Goal: Information Seeking & Learning: Find specific fact

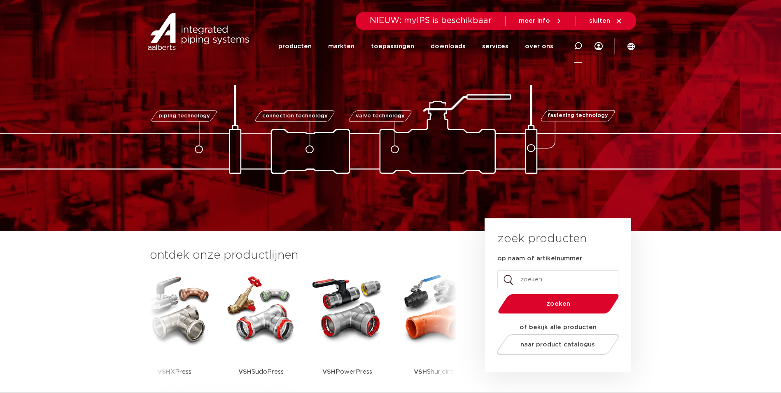
click at [579, 52] on div at bounding box center [578, 45] width 8 height 33
click at [454, 51] on input "Zoeken" at bounding box center [459, 45] width 259 height 16
click at [398, 45] on input "Zoeken" at bounding box center [459, 45] width 259 height 16
paste input "0862686"
type input "0862686"
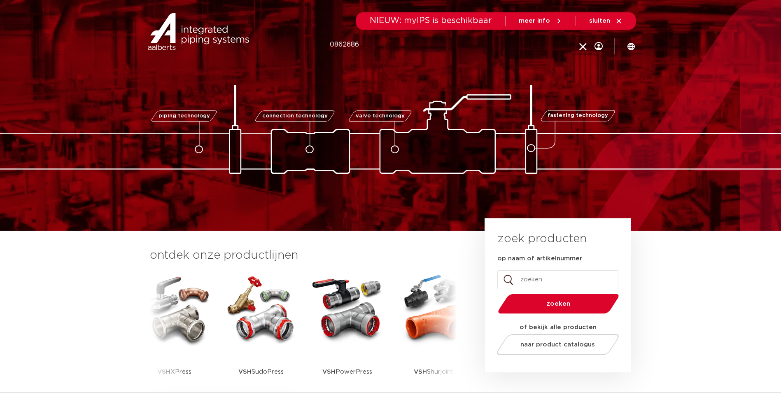
click button "Zoeken" at bounding box center [0, 0] width 0 height 0
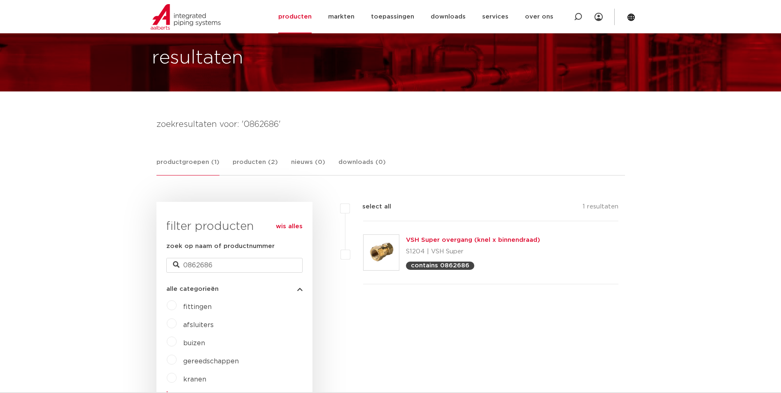
click at [442, 243] on link "VSH Super overgang (knel x binnendraad)" at bounding box center [473, 240] width 134 height 6
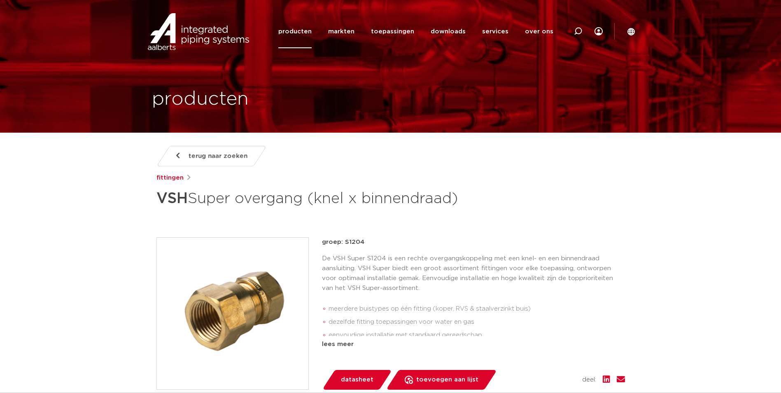
click at [418, 261] on p "De VSH Super S1204 is een rechte overgangskoppeling met een knel- en een binnen…" at bounding box center [473, 274] width 303 height 40
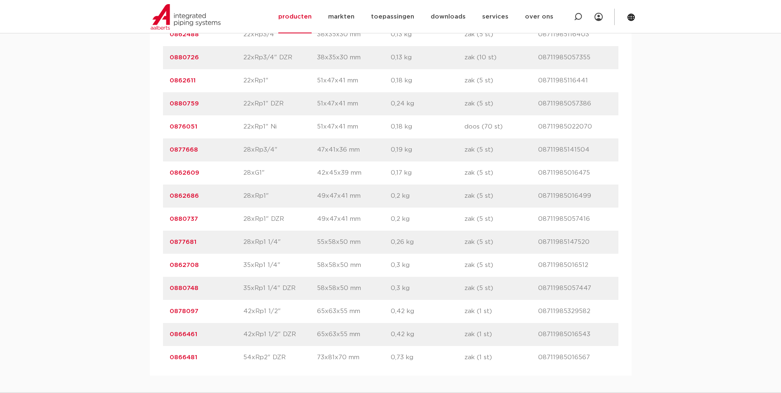
click at [179, 198] on link "0862686" at bounding box center [184, 196] width 29 height 6
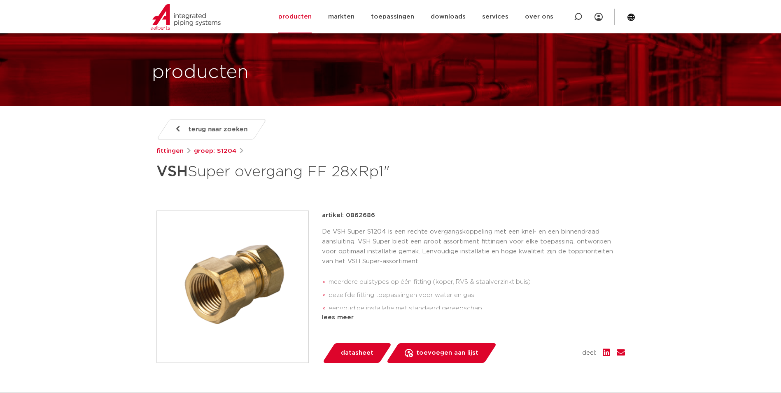
scroll to position [41, 0]
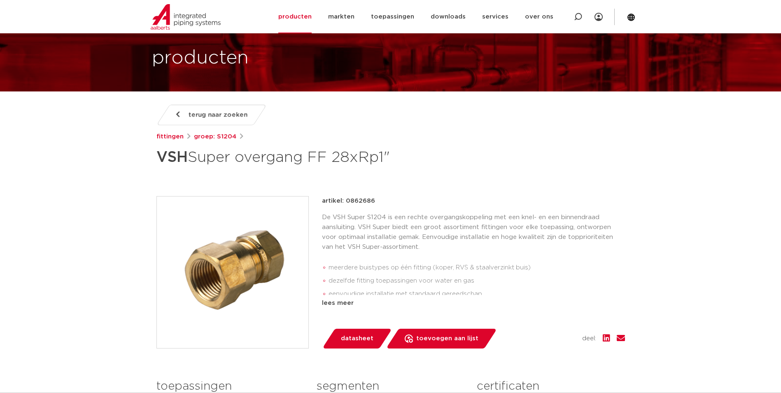
click at [251, 253] on img at bounding box center [232, 271] width 151 height 151
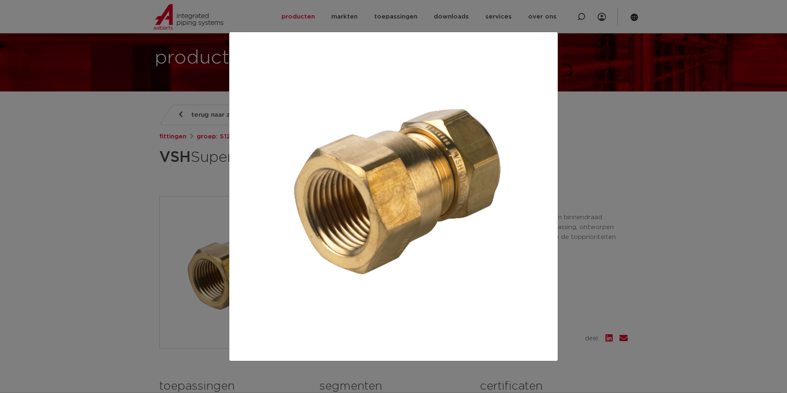
click at [585, 229] on div at bounding box center [393, 196] width 787 height 393
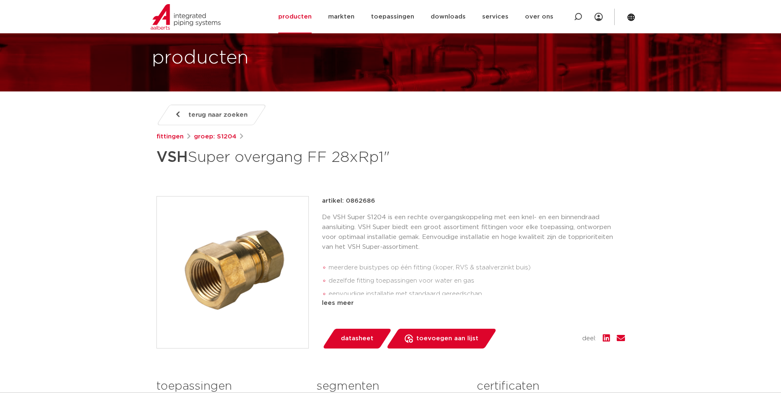
click at [456, 232] on p "De VSH Super S1204 is een rechte overgangskoppeling met een knel- en een binnen…" at bounding box center [473, 232] width 303 height 40
click at [432, 232] on p "De VSH Super S1204 is een rechte overgangskoppeling met een knel- en een binnen…" at bounding box center [473, 232] width 303 height 40
click at [348, 305] on div "lees meer" at bounding box center [473, 303] width 303 height 10
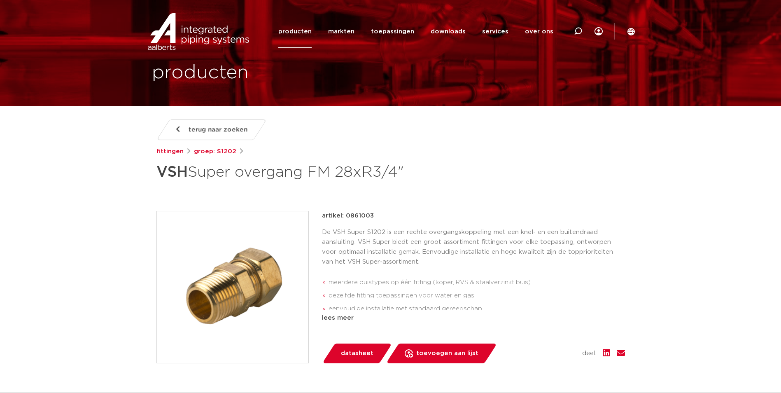
scroll to position [41, 0]
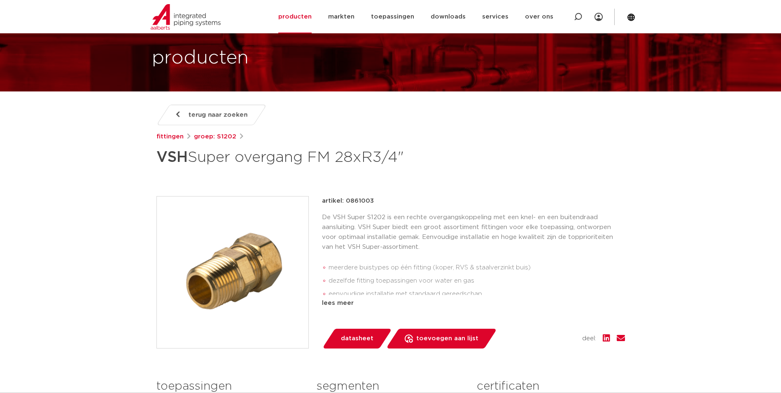
click at [254, 252] on img at bounding box center [232, 271] width 151 height 151
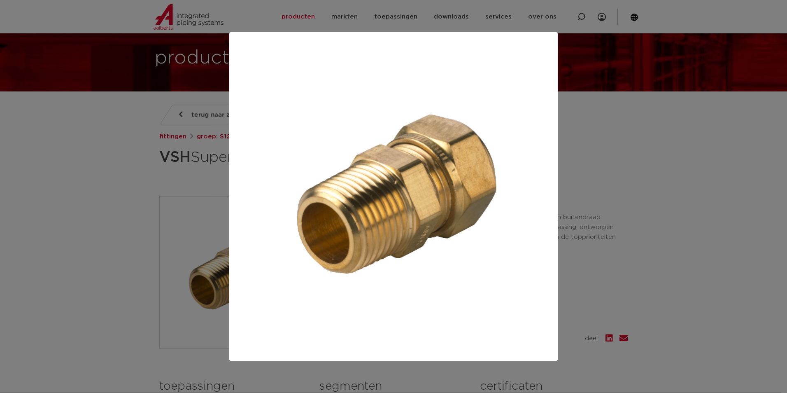
click at [639, 247] on div at bounding box center [393, 196] width 787 height 393
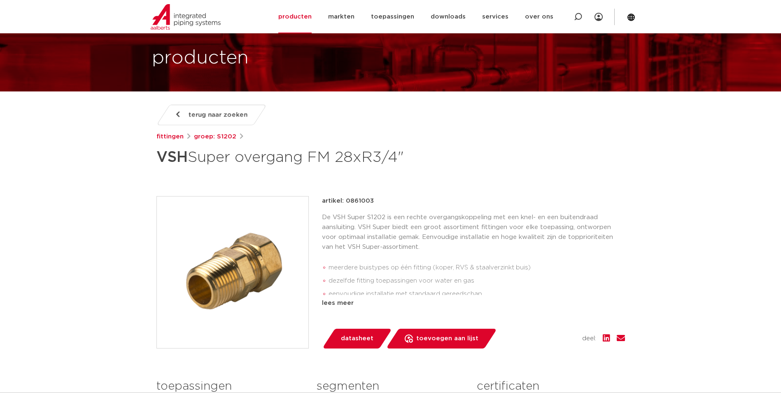
scroll to position [82, 0]
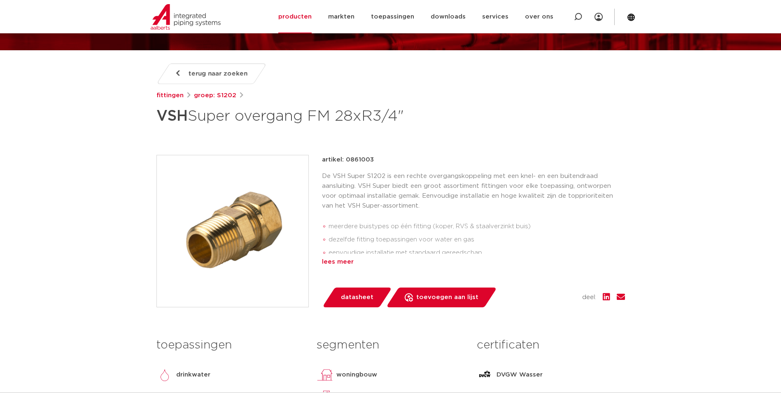
click at [348, 257] on div "lees meer" at bounding box center [473, 262] width 303 height 10
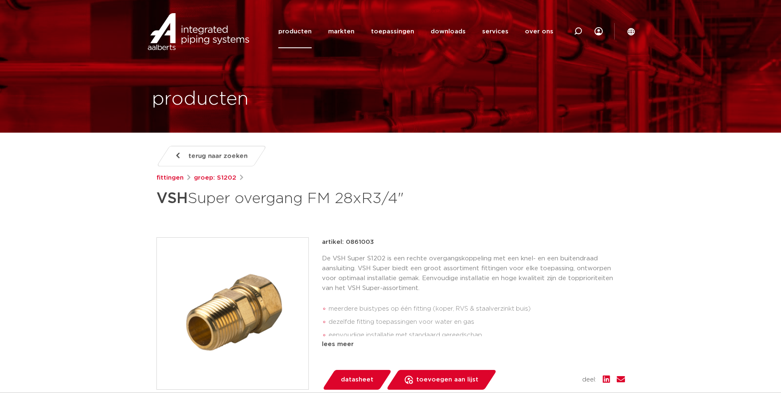
click at [226, 264] on img at bounding box center [232, 313] width 151 height 151
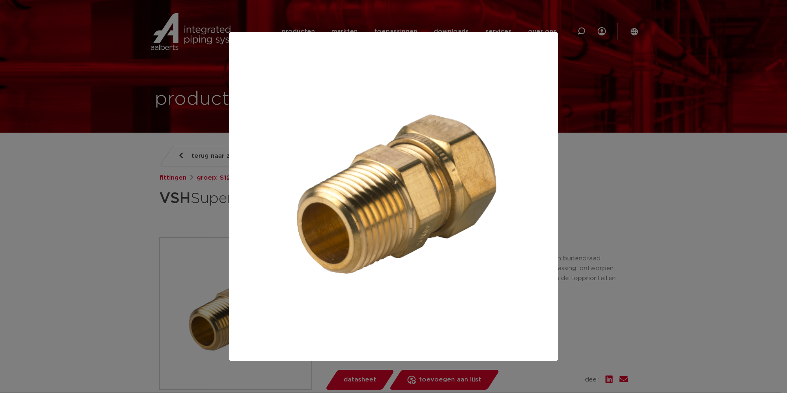
click at [169, 216] on div at bounding box center [393, 196] width 787 height 393
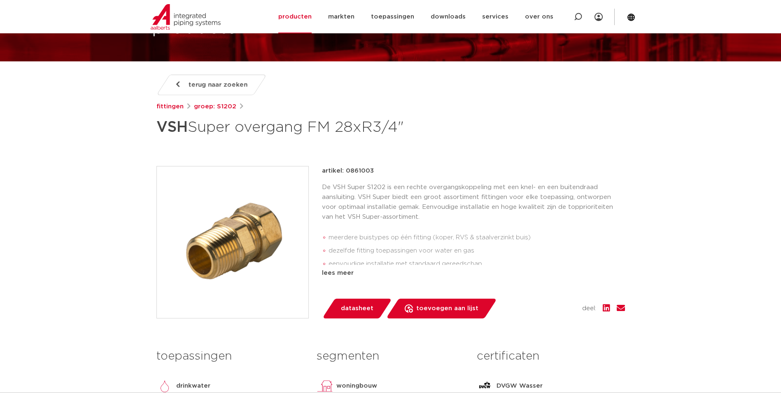
scroll to position [82, 0]
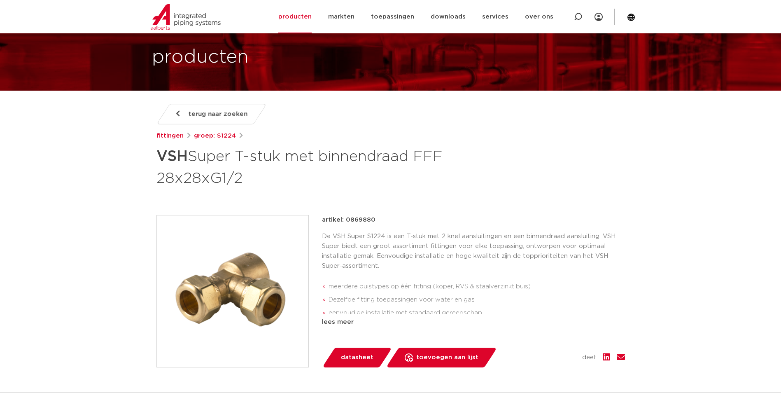
scroll to position [82, 0]
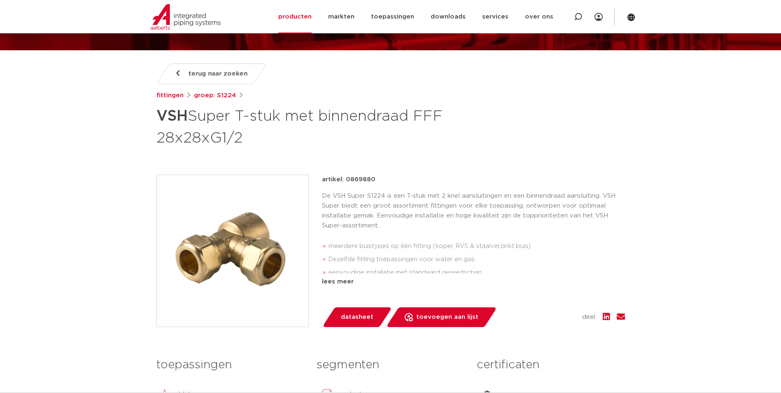
click at [228, 235] on img at bounding box center [232, 250] width 151 height 151
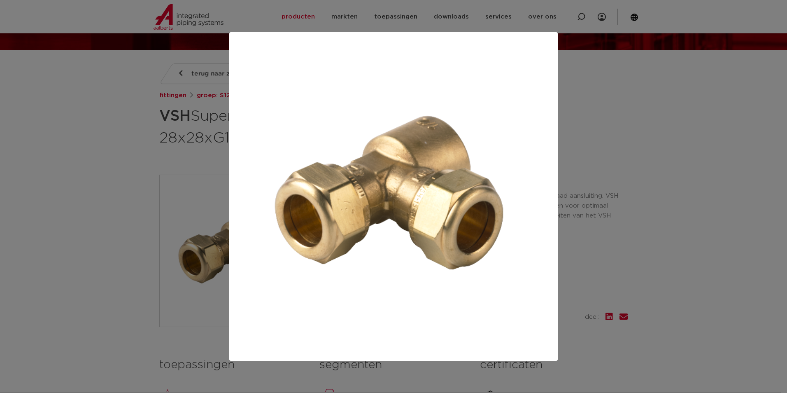
click at [642, 222] on div at bounding box center [393, 196] width 787 height 393
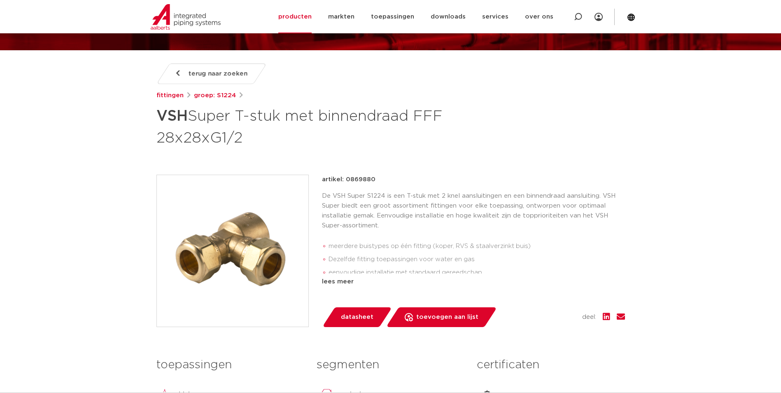
click at [333, 276] on div "artikel: 0869880 De VSH Super S1224 is een T-stuk met 2 knel aansluitingen en e…" at bounding box center [473, 231] width 303 height 112
click at [333, 280] on div "lees meer" at bounding box center [473, 282] width 303 height 10
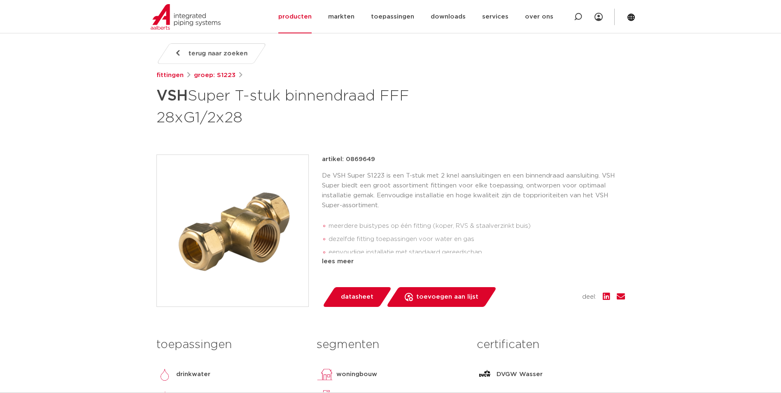
scroll to position [123, 0]
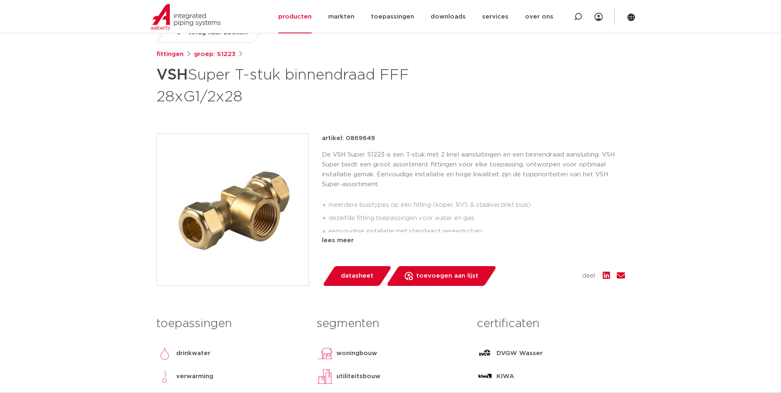
click at [247, 203] on img at bounding box center [232, 209] width 151 height 151
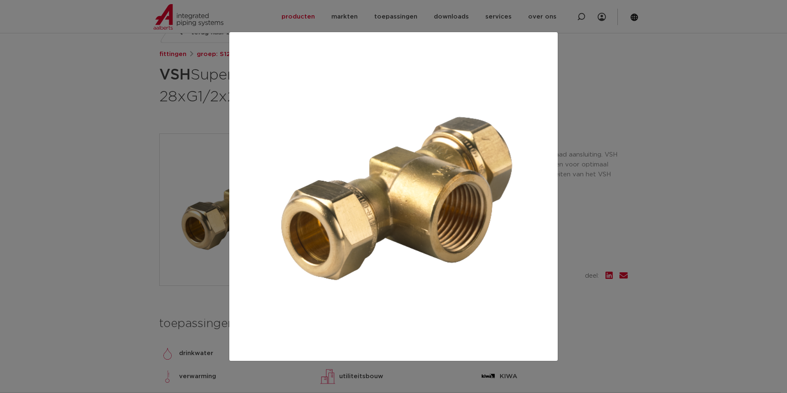
click at [594, 192] on div at bounding box center [393, 196] width 787 height 393
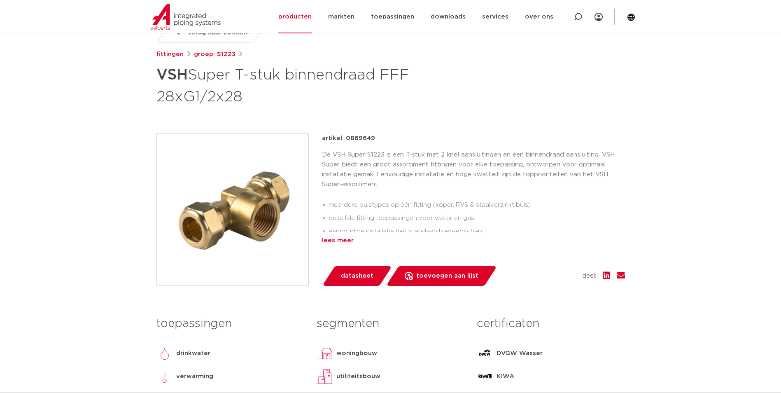
click at [342, 243] on div "lees meer" at bounding box center [473, 240] width 303 height 10
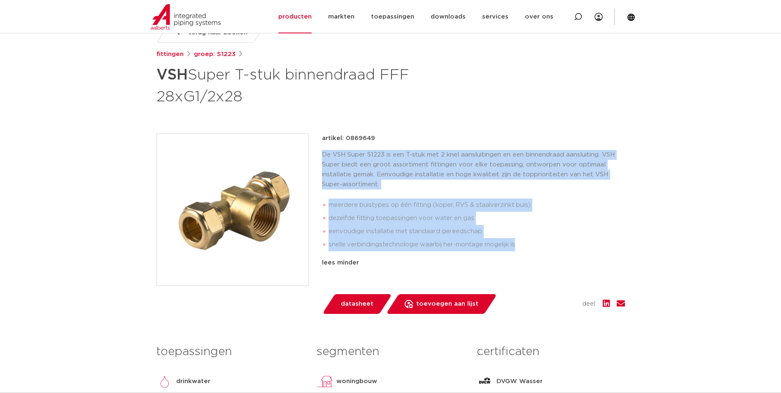
drag, startPoint x: 322, startPoint y: 156, endPoint x: 526, endPoint y: 247, distance: 223.4
click at [526, 247] on div "De VSH Super S1223 is een T-stuk met 2 knel aansluitingen en een binnendraad aa…" at bounding box center [473, 202] width 303 height 105
click at [526, 246] on li "snelle verbindingstechnologie waarbij her-montage mogelijk is" at bounding box center [476, 244] width 296 height 13
drag, startPoint x: 323, startPoint y: 155, endPoint x: 521, endPoint y: 249, distance: 219.3
click at [521, 249] on div "De VSH Super S1223 is een T-stuk met 2 knel aansluitingen en een binnendraad aa…" at bounding box center [473, 202] width 303 height 105
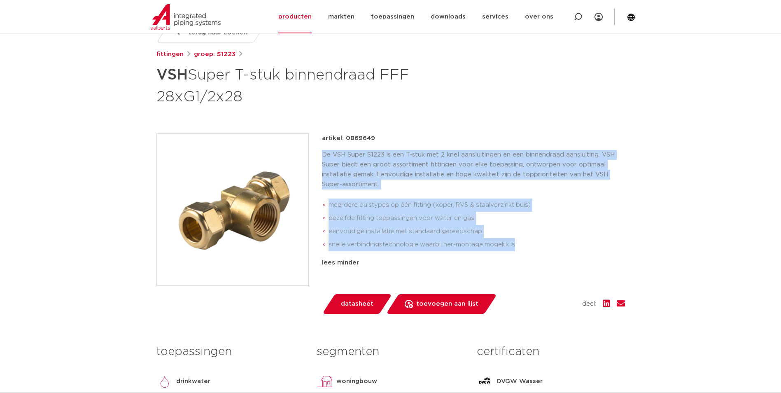
click at [521, 249] on li "snelle verbindingstechnologie waarbij her-montage mogelijk is" at bounding box center [476, 244] width 296 height 13
drag, startPoint x: 324, startPoint y: 156, endPoint x: 533, endPoint y: 248, distance: 228.0
click at [533, 248] on div "De VSH Super S1223 is een T-stuk met 2 knel aansluitingen en een binnendraad aa…" at bounding box center [473, 202] width 303 height 105
click at [529, 249] on li "snelle verbindingstechnologie waarbij her-montage mogelijk is" at bounding box center [476, 244] width 296 height 13
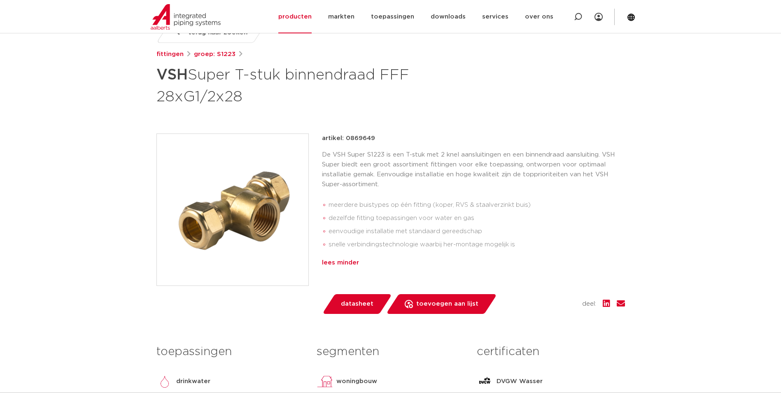
drag, startPoint x: 325, startPoint y: 156, endPoint x: 554, endPoint y: 259, distance: 250.6
click at [554, 259] on div "artikel: 0869649 De VSH Super S1223 is een T-stuk met 2 knel aansluitingen en e…" at bounding box center [473, 213] width 303 height 161
click at [552, 259] on div "lees minder" at bounding box center [473, 263] width 303 height 10
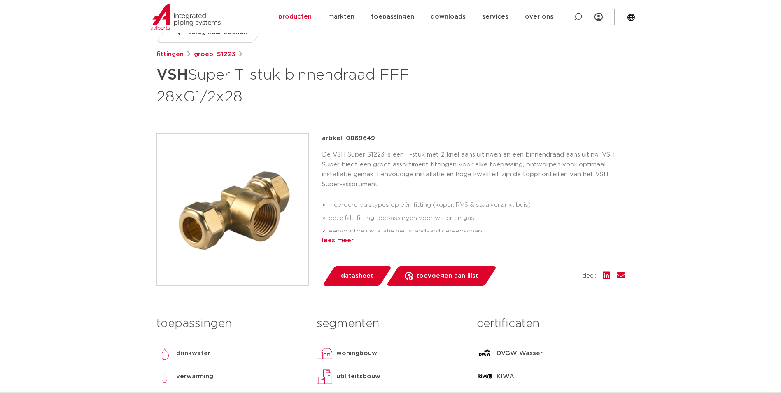
click at [339, 242] on div "lees meer" at bounding box center [473, 240] width 303 height 10
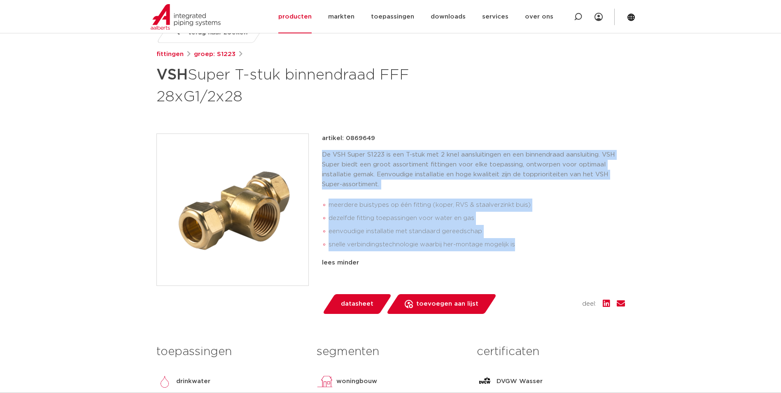
drag, startPoint x: 322, startPoint y: 154, endPoint x: 523, endPoint y: 245, distance: 220.7
click at [523, 245] on div "De VSH Super S1223 is een T-stuk met 2 knel aansluitingen en een binnendraad aa…" at bounding box center [473, 202] width 303 height 105
click at [521, 248] on li "snelle verbindingstechnologie waarbij her-montage mogelijk is" at bounding box center [476, 244] width 296 height 13
drag, startPoint x: 322, startPoint y: 155, endPoint x: 539, endPoint y: 256, distance: 239.0
click at [539, 256] on div "artikel: 0869649 De VSH Super S1223 is een T-stuk met 2 knel aansluitingen en e…" at bounding box center [473, 213] width 303 height 161
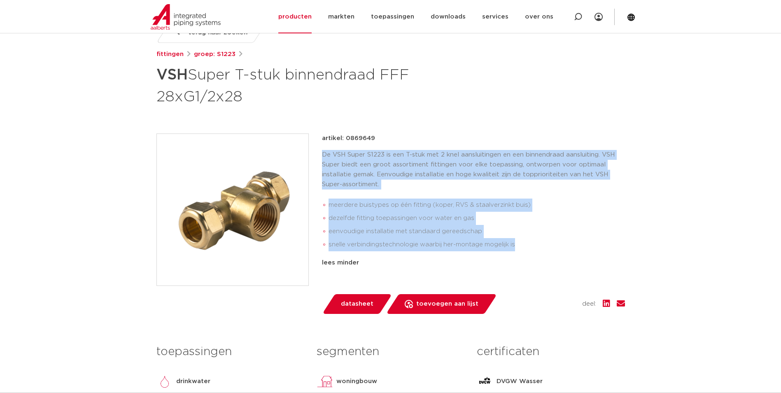
drag, startPoint x: 539, startPoint y: 256, endPoint x: 517, endPoint y: 254, distance: 22.0
click at [517, 254] on ul "meerdere buistypes op één fitting (koper, RVS & staalverzinkt buis) dezelfde fi…" at bounding box center [473, 224] width 303 height 59
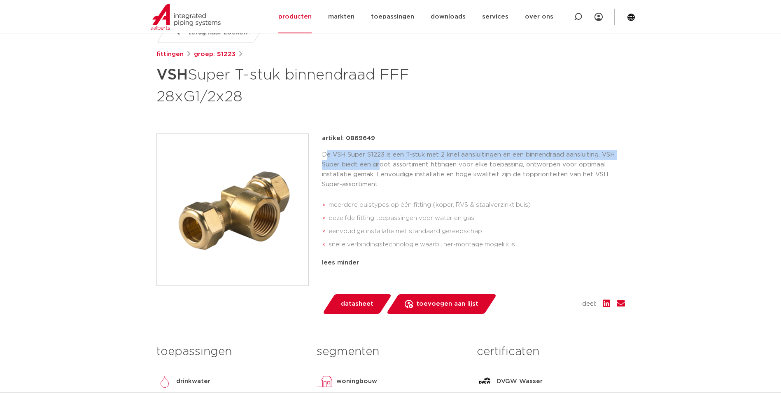
drag, startPoint x: 325, startPoint y: 157, endPoint x: 380, endPoint y: 169, distance: 56.0
click at [380, 169] on p "De VSH Super S1223 is een T-stuk met 2 knel aansluitingen en een binnendraad aa…" at bounding box center [473, 170] width 303 height 40
drag, startPoint x: 380, startPoint y: 169, endPoint x: 375, endPoint y: 168, distance: 4.6
click at [375, 168] on p "De VSH Super S1223 is een T-stuk met 2 knel aansluitingen en een binnendraad aa…" at bounding box center [473, 170] width 303 height 40
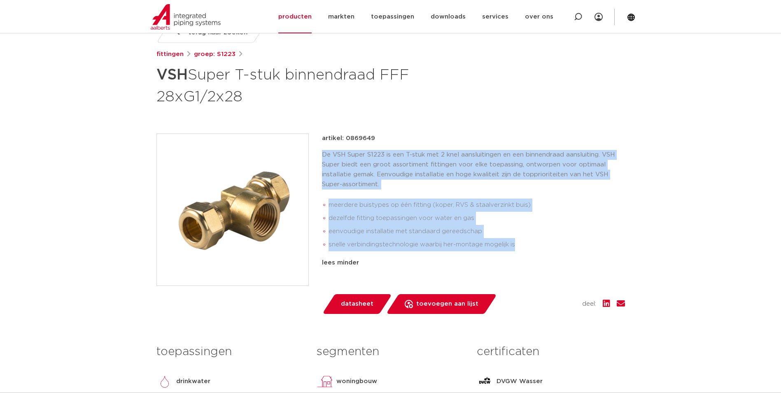
drag, startPoint x: 323, startPoint y: 155, endPoint x: 519, endPoint y: 246, distance: 217.0
click at [519, 246] on div "De VSH Super S1223 is een T-stuk met 2 knel aansluitingen en een binnendraad aa…" at bounding box center [473, 202] width 303 height 105
drag, startPoint x: 519, startPoint y: 246, endPoint x: 508, endPoint y: 248, distance: 12.1
click at [512, 248] on li "snelle verbindingstechnologie waarbij her-montage mogelijk is" at bounding box center [476, 244] width 296 height 13
drag, startPoint x: 321, startPoint y: 154, endPoint x: 528, endPoint y: 245, distance: 225.9
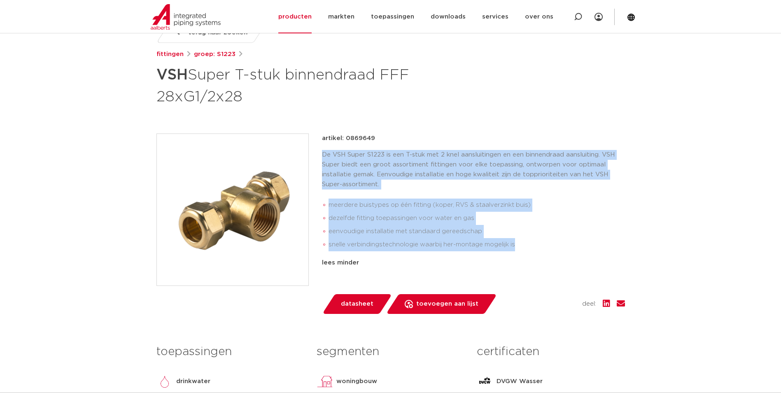
click at [528, 245] on div "De VSH Super S1223 is een T-stuk met 2 knel aansluitingen en een binnendraad aa…" at bounding box center [473, 202] width 303 height 105
drag, startPoint x: 528, startPoint y: 245, endPoint x: 486, endPoint y: 245, distance: 42.4
click at [486, 245] on li "snelle verbindingstechnologie waarbij her-montage mogelijk is" at bounding box center [476, 244] width 296 height 13
click at [424, 226] on li "eenvoudige installatie met standaard gereedschap" at bounding box center [476, 231] width 296 height 13
